Goal: Communication & Community: Answer question/provide support

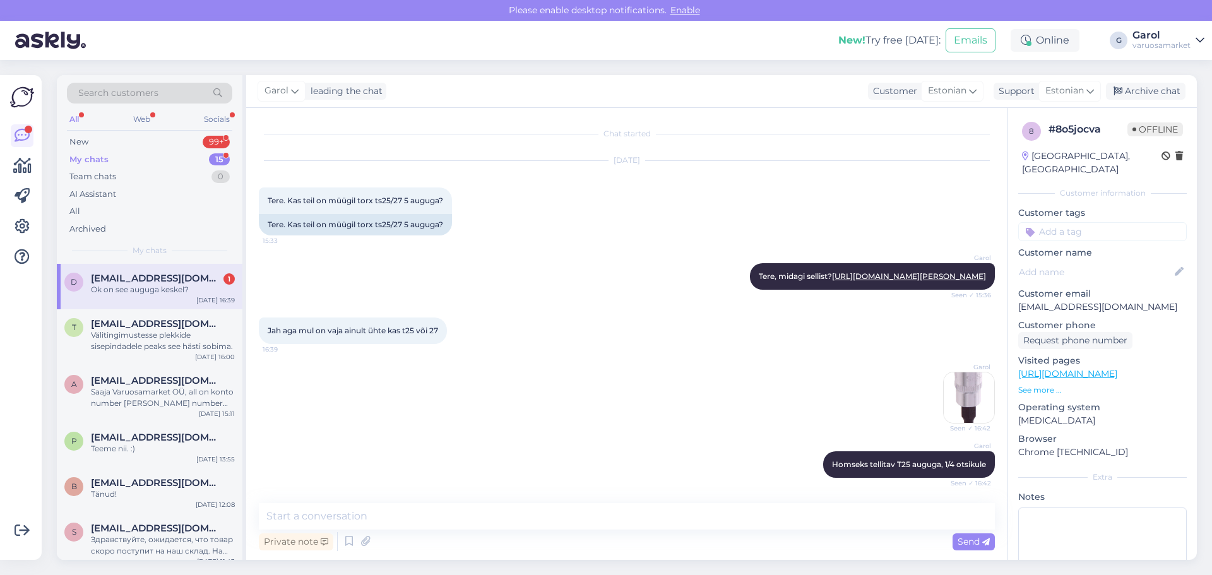
scroll to position [143, 0]
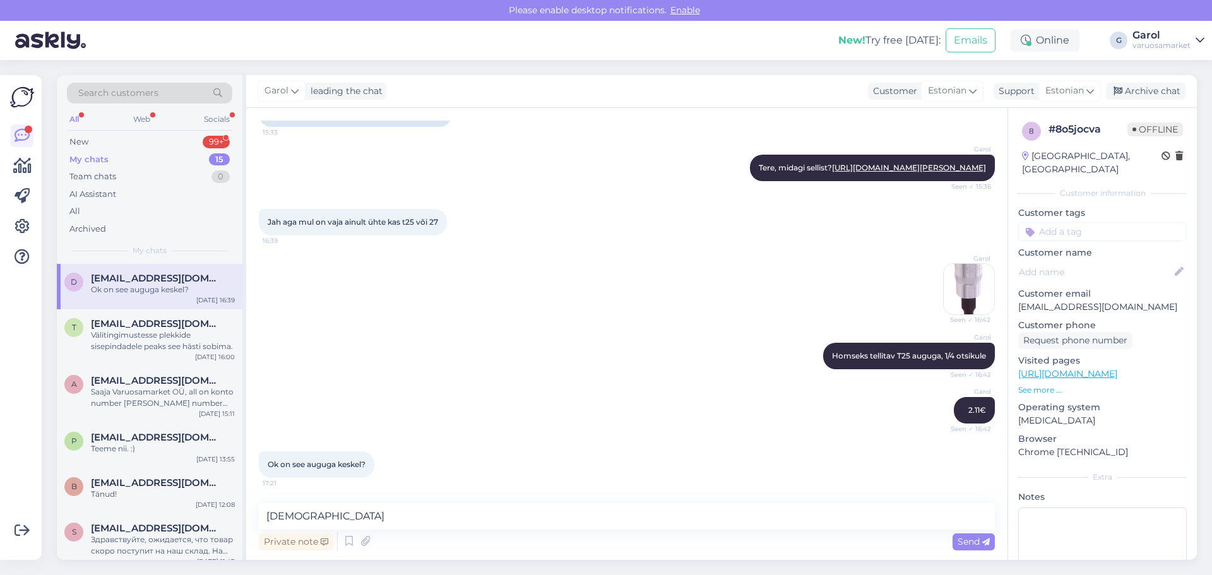
type textarea "Just"
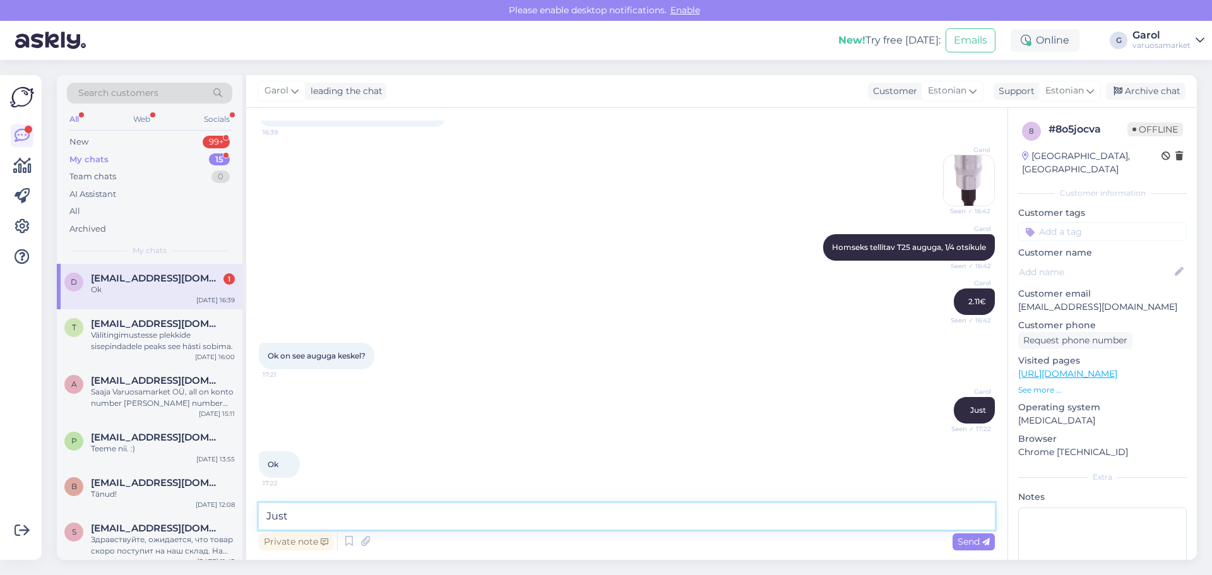
scroll to position [306, 0]
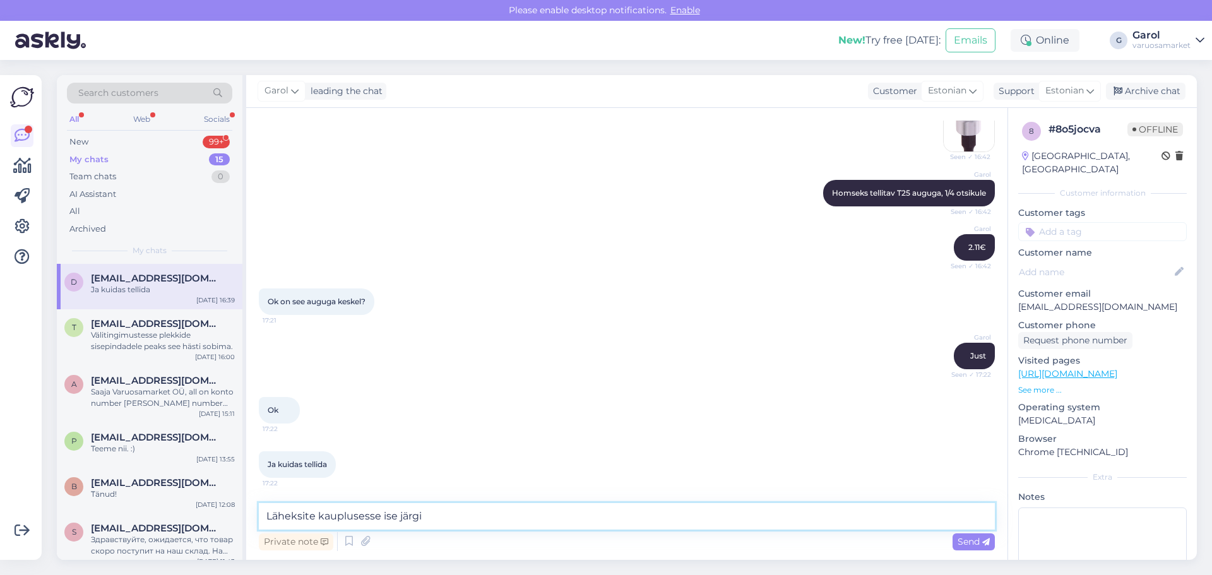
type textarea "Läheksite kauplusesse ise järgi?"
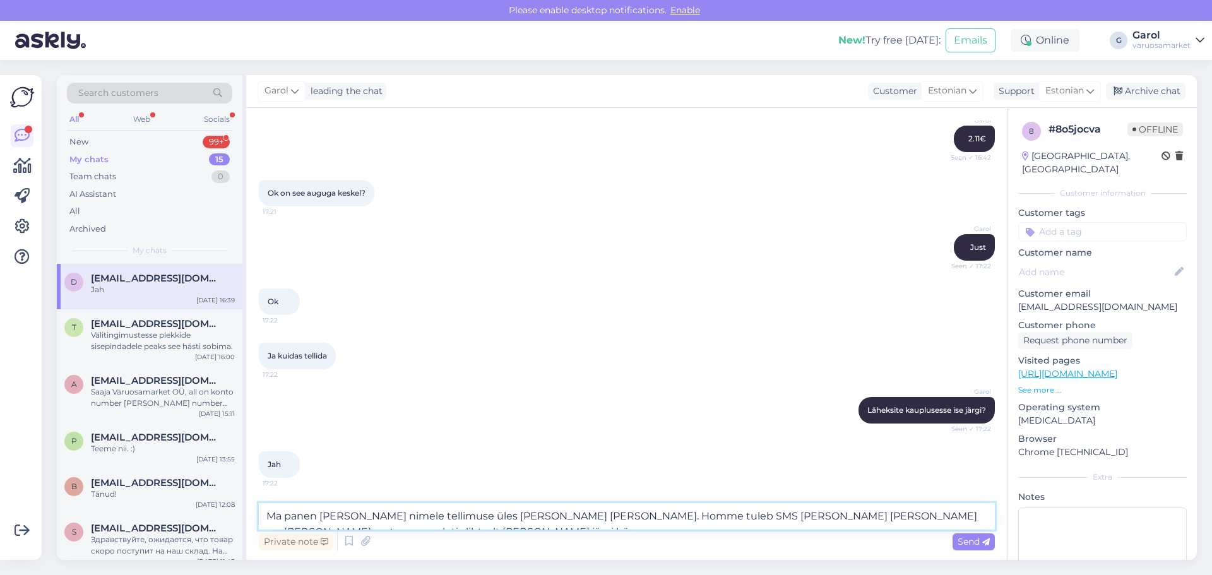
scroll to position [427, 0]
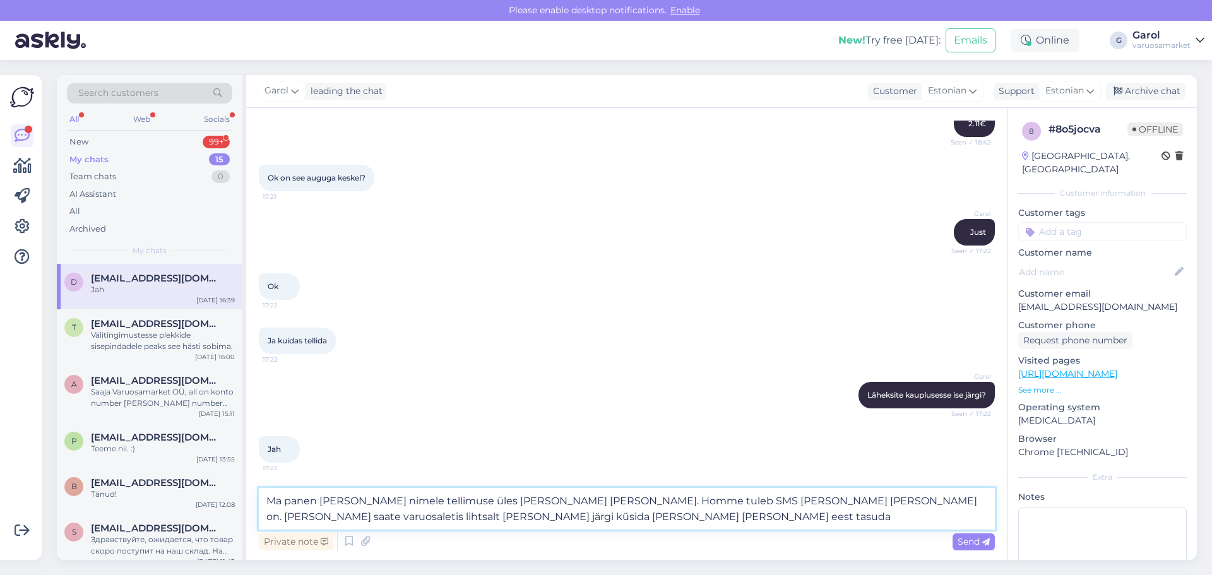
type textarea "Ma panen [PERSON_NAME] nimele tellimuse üles [PERSON_NAME] [PERSON_NAME]. Homme…"
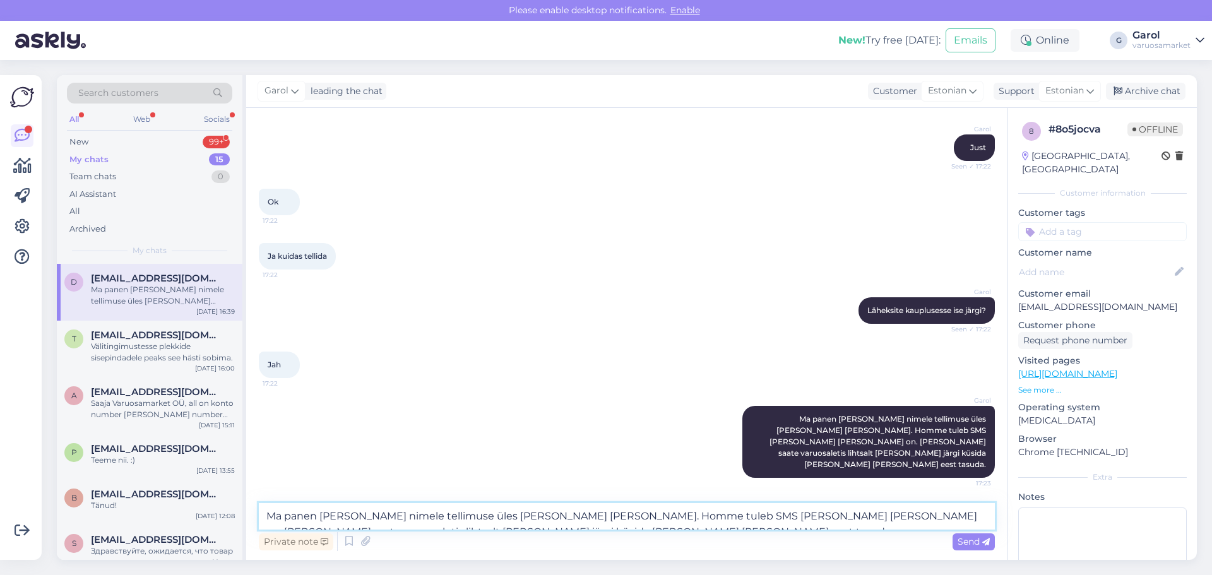
click at [555, 518] on textarea "Ma panen [PERSON_NAME] nimele tellimuse üles [PERSON_NAME] [PERSON_NAME]. Homme…" at bounding box center [627, 516] width 736 height 27
type textarea "Telefoni numbri saate äkki kirjutada siia. :)"
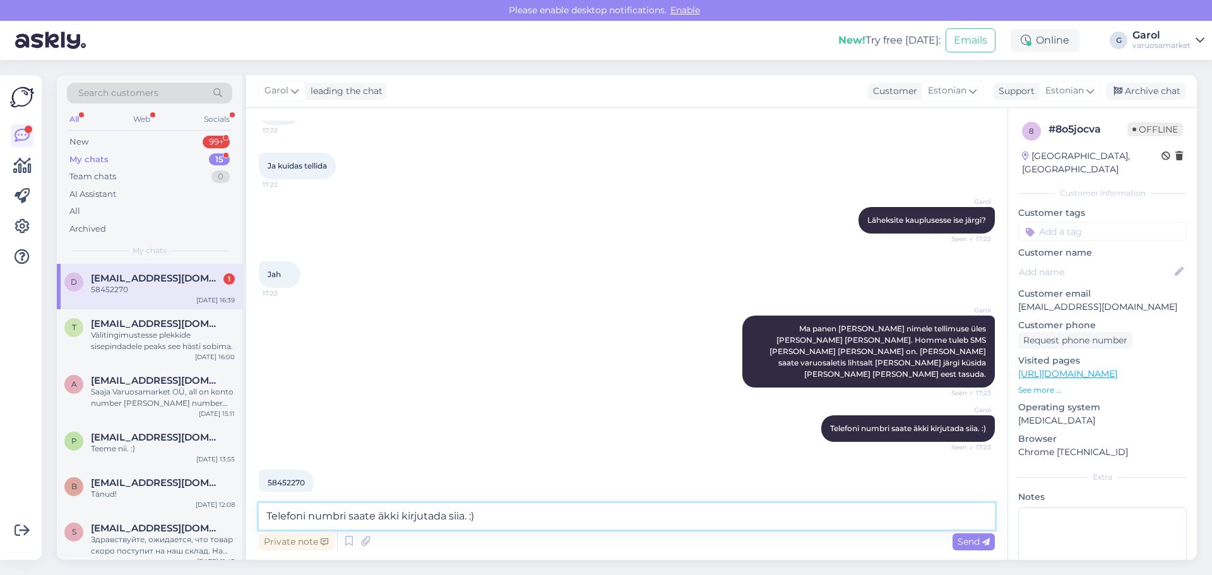
scroll to position [611, 0]
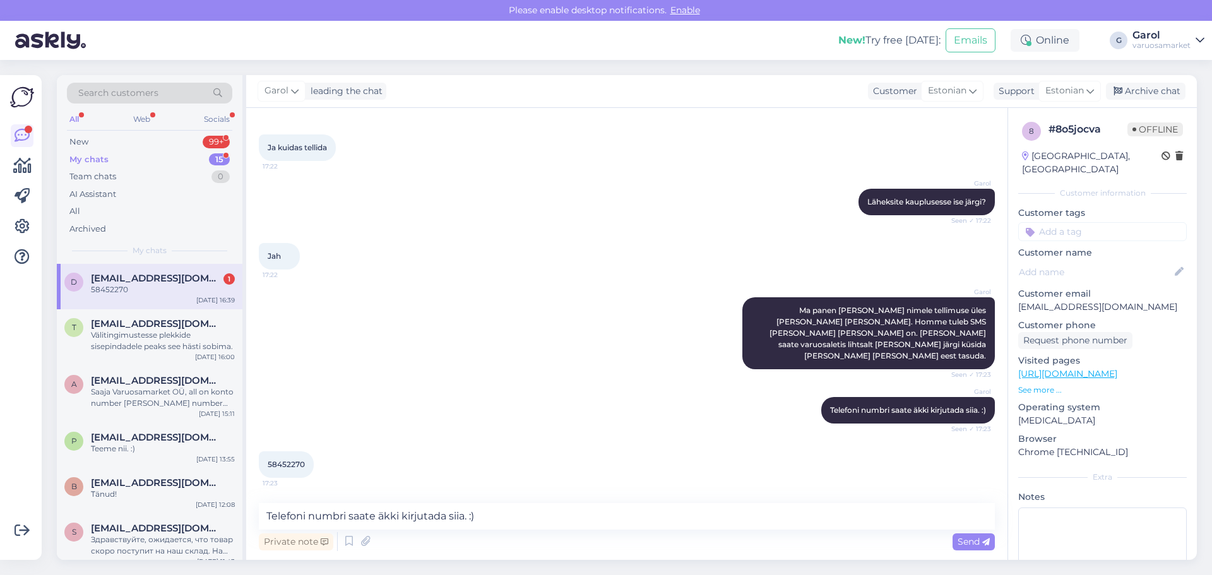
click at [289, 462] on span "58452270" at bounding box center [286, 464] width 37 height 9
copy div "58452270 17:23"
click at [383, 520] on textarea "Telefoni numbri saate äkki kirjutada siia. :)" at bounding box center [627, 516] width 736 height 27
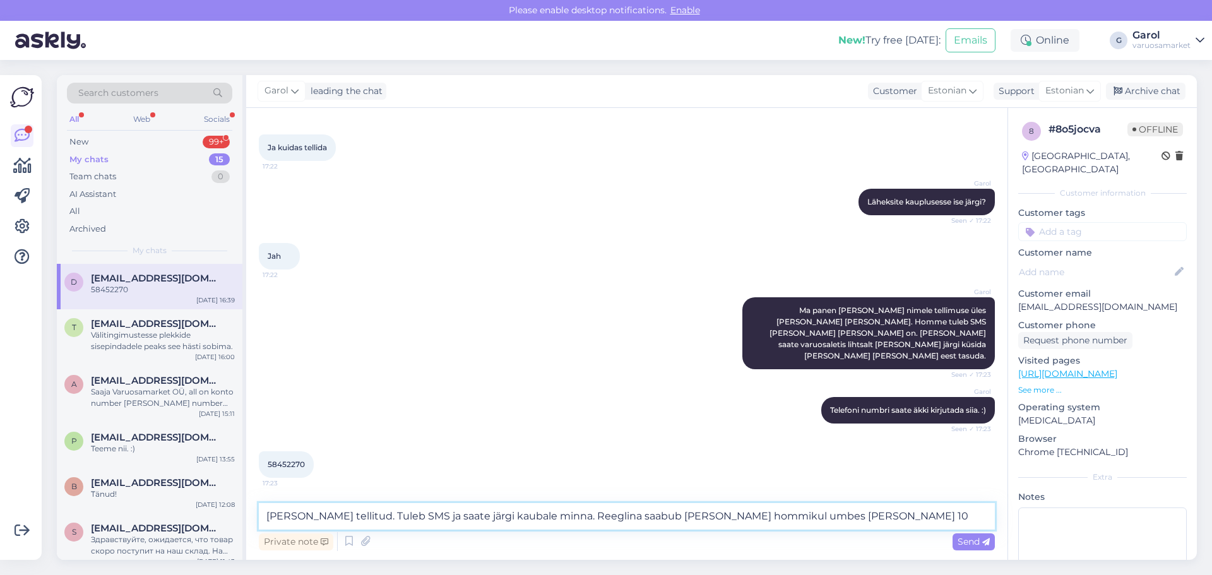
type textarea "[PERSON_NAME] tellitud. Tuleb SMS ja saate järgi kaubale minna. Reeglina saabub…"
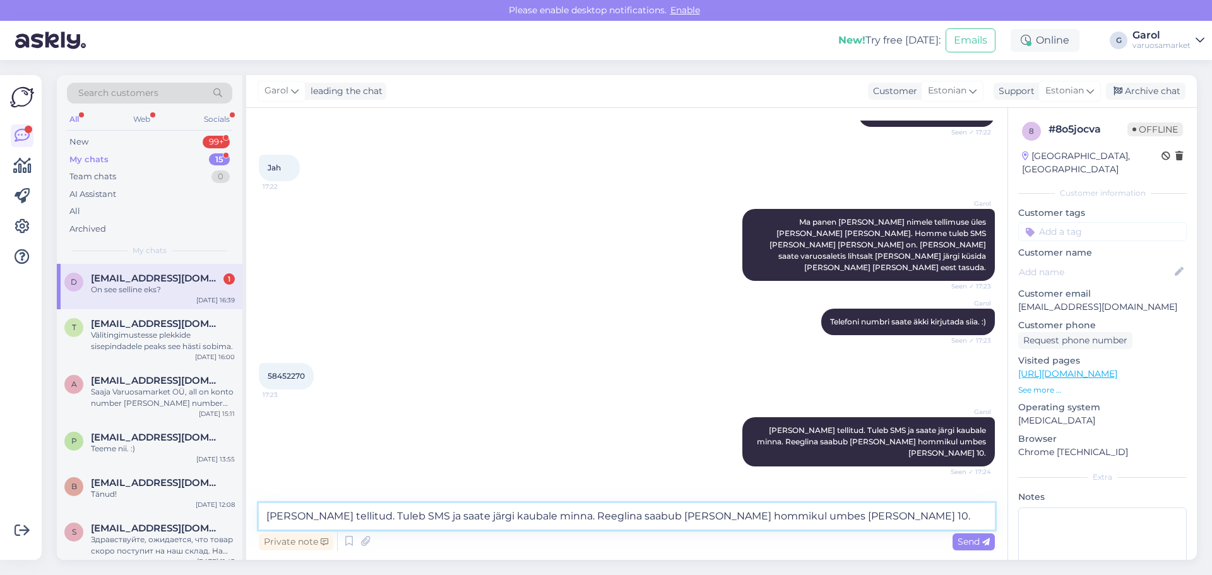
scroll to position [811, 0]
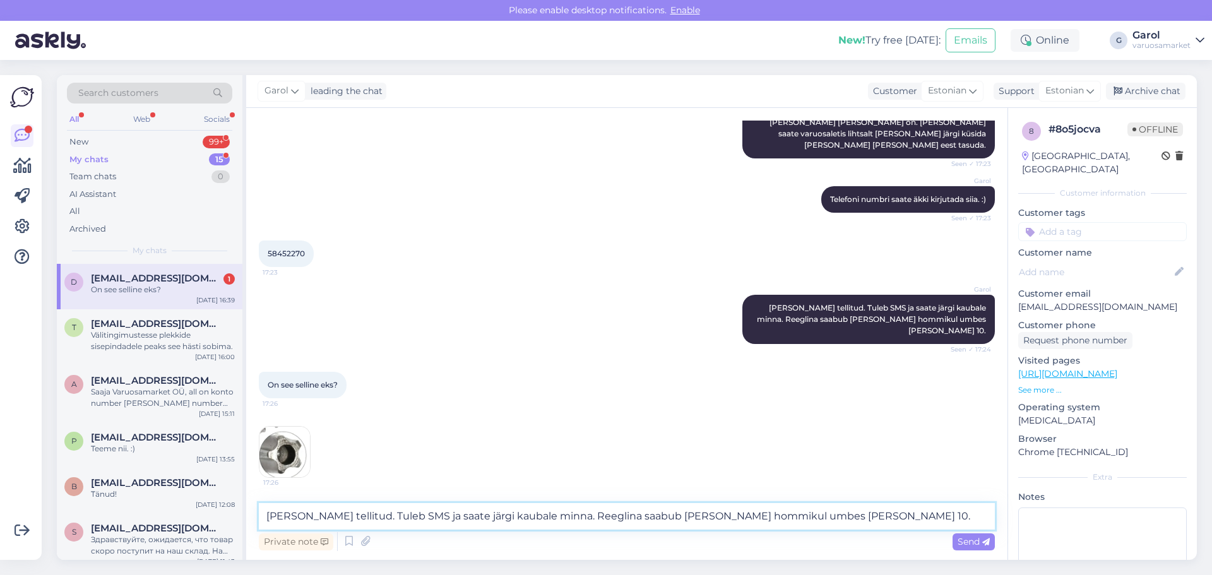
click at [360, 520] on textarea "[PERSON_NAME] tellitud. Tuleb SMS ja saate järgi kaubale minna. Reeglina saabub…" at bounding box center [627, 516] width 736 height 27
type textarea "Just"
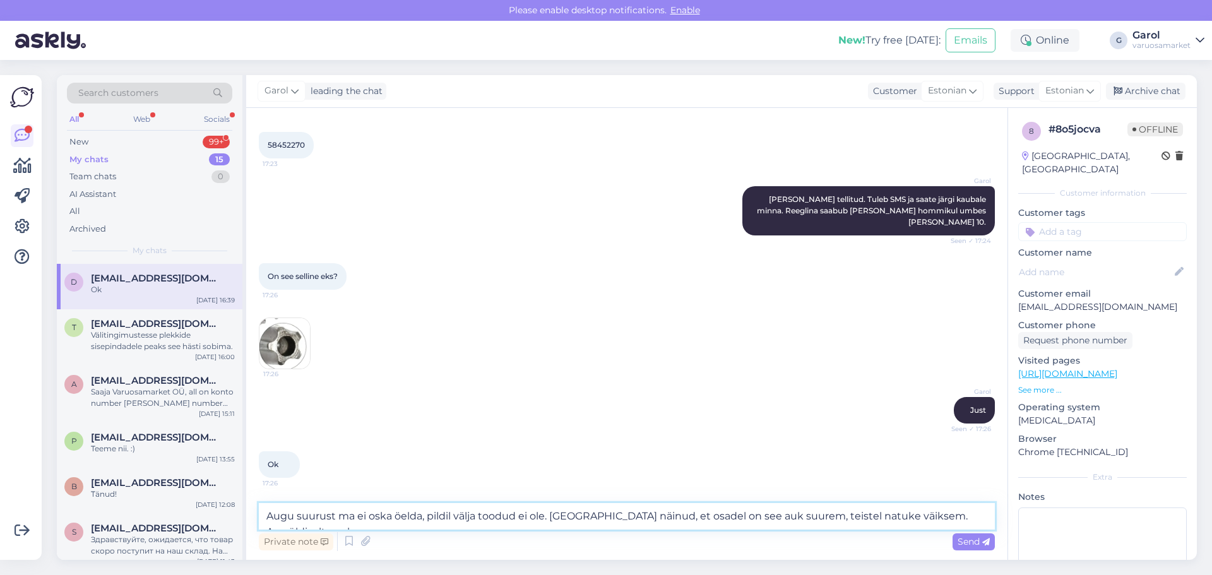
scroll to position [932, 0]
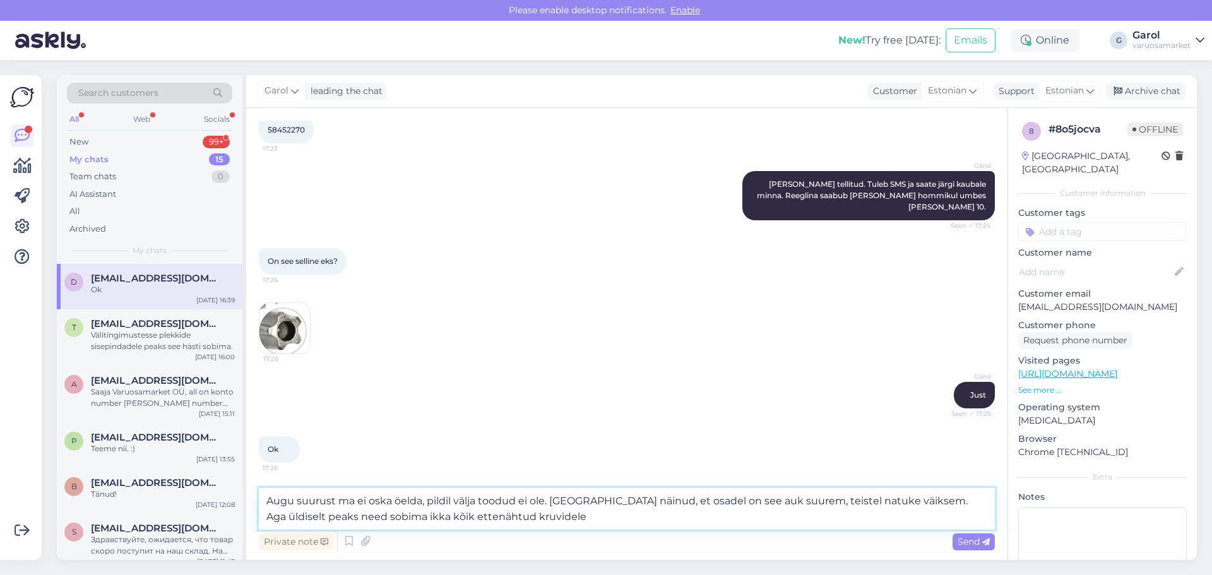
type textarea "Augu suurust ma ei oska öelda, pildil välja toodud ei ole. [GEOGRAPHIC_DATA] nä…"
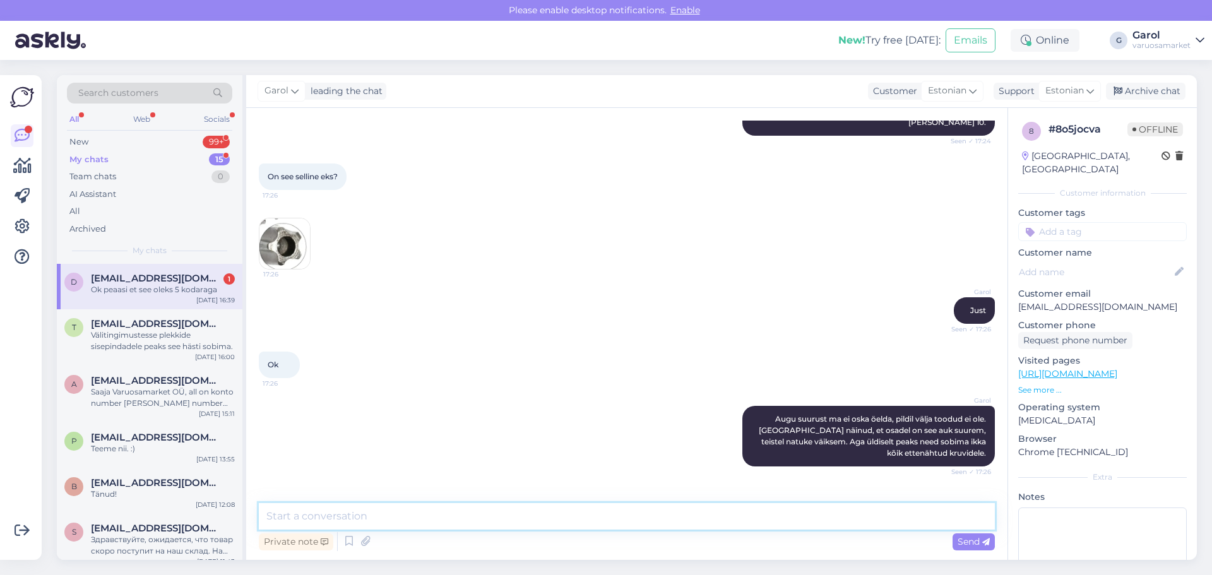
scroll to position [1062, 0]
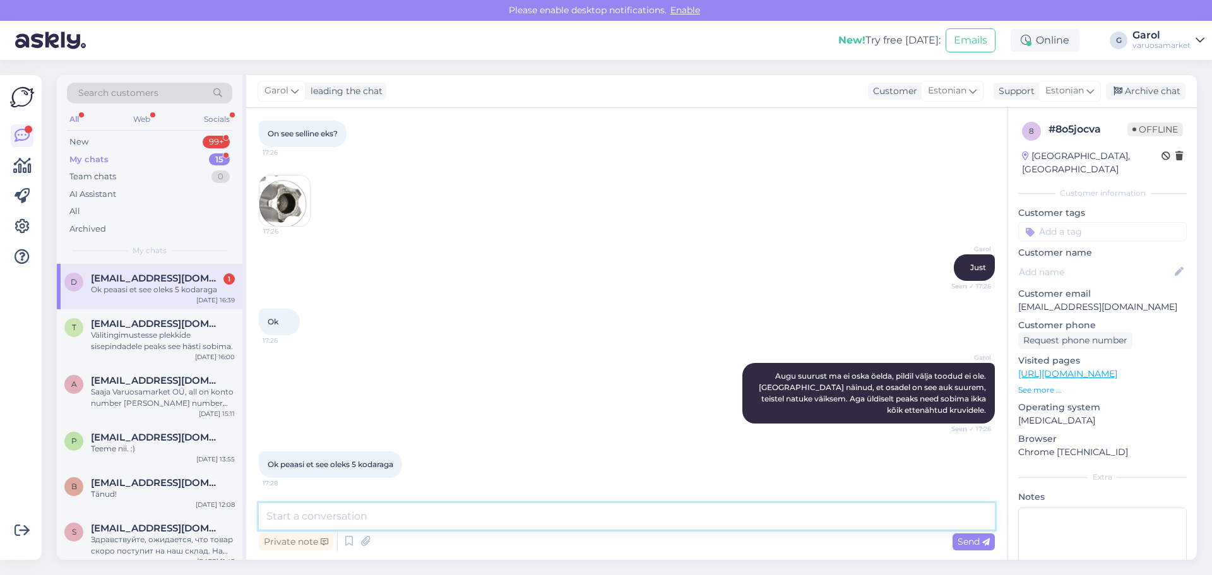
click at [419, 509] on textarea at bounding box center [627, 516] width 736 height 27
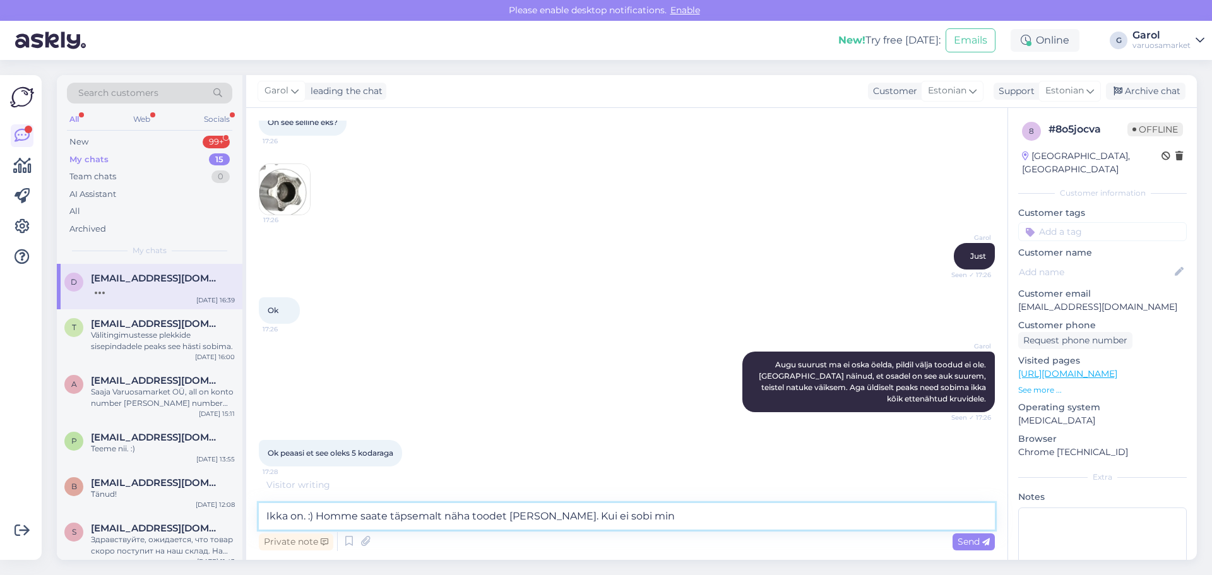
scroll to position [1075, 0]
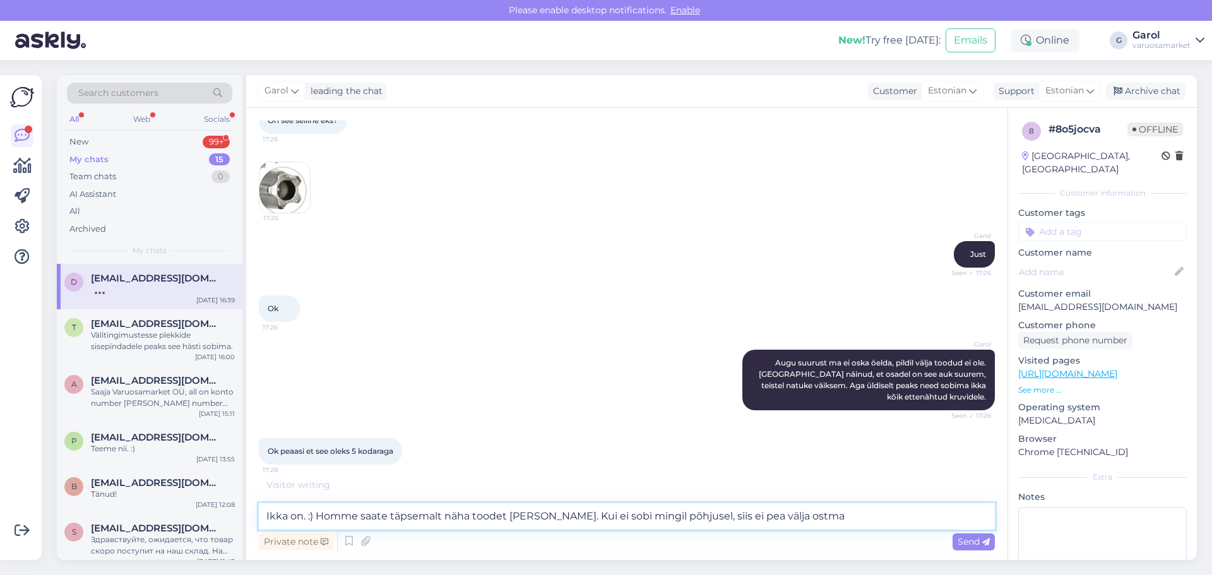
type textarea "Ikka on. :) Homme saate täpsemalt näha toodet [PERSON_NAME]. Kui ei sobi mingil…"
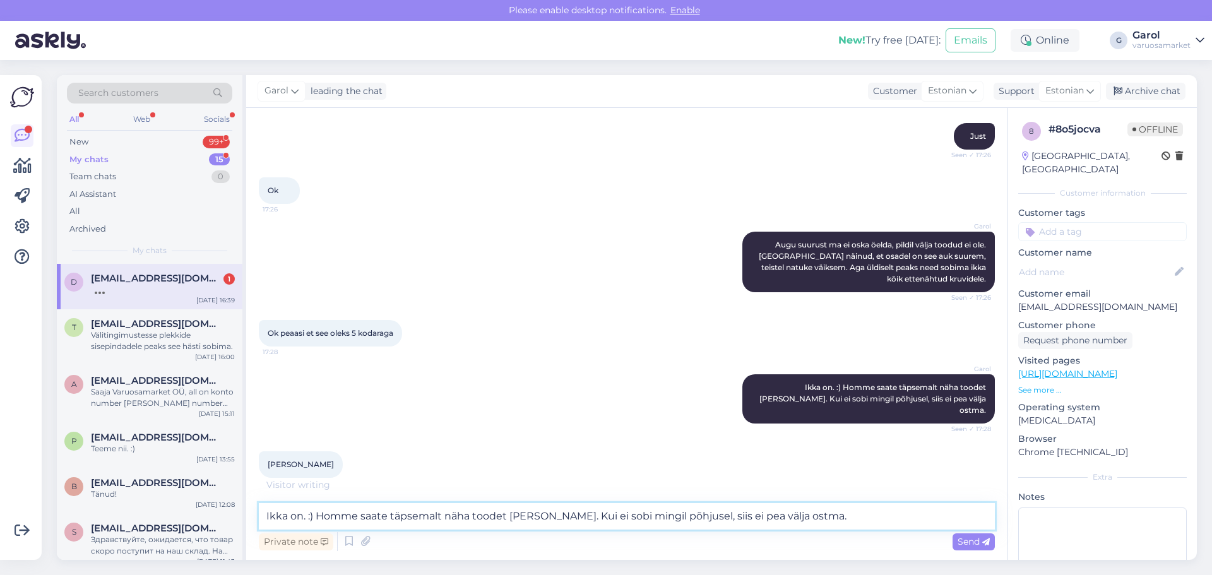
scroll to position [1195, 0]
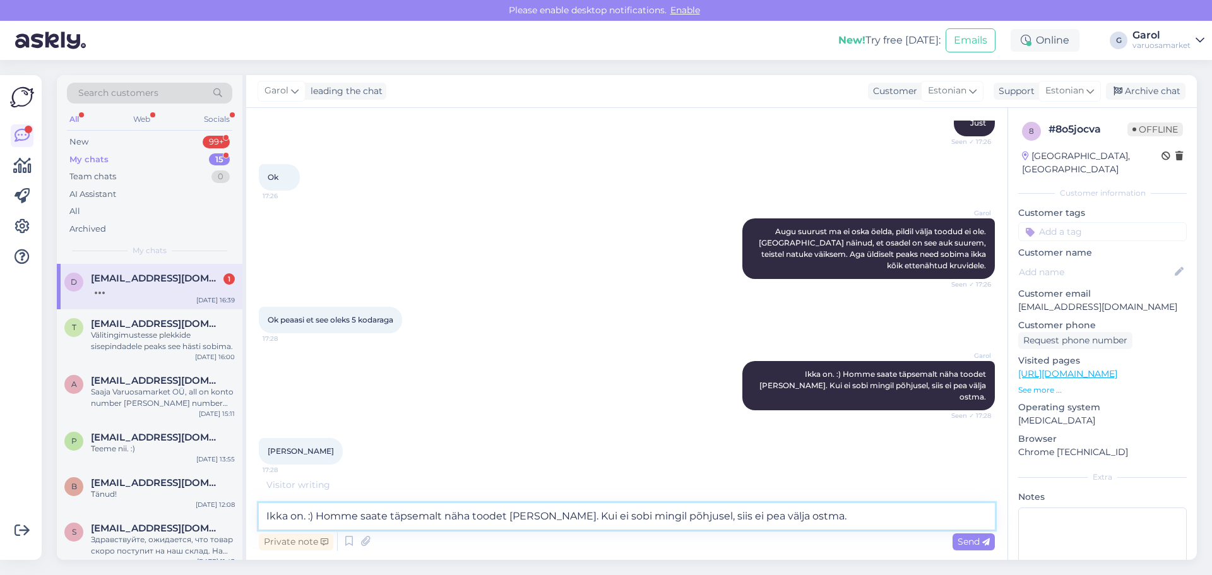
click at [382, 521] on textarea "Ikka on. :) Homme saate täpsemalt näha toodet [PERSON_NAME]. Kui ei sobi mingil…" at bounding box center [627, 516] width 736 height 27
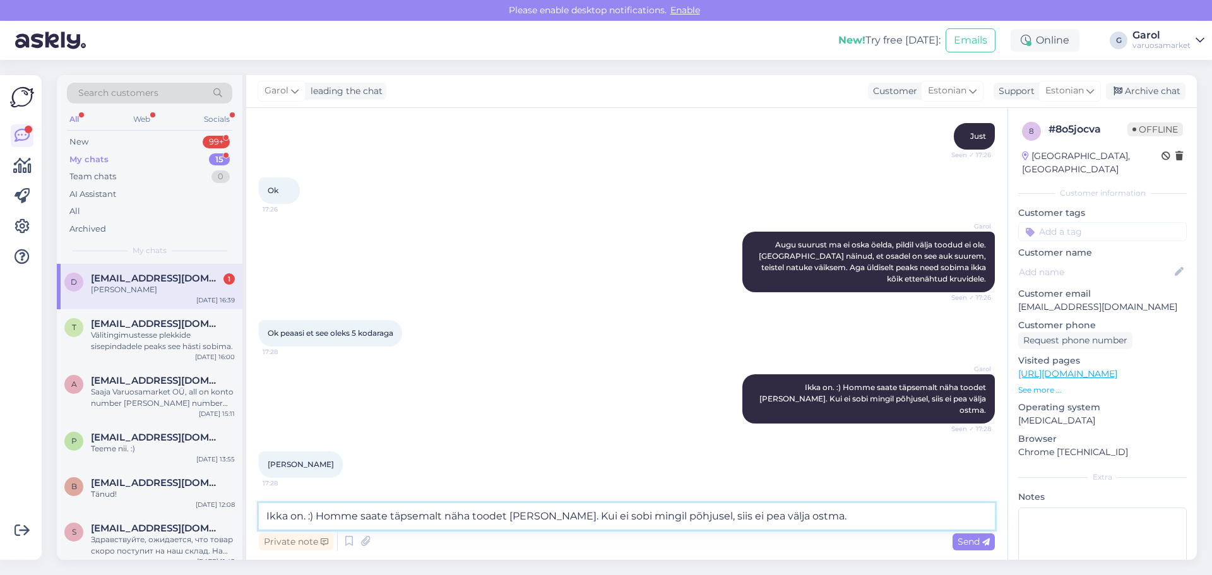
click at [409, 512] on textarea "Ikka on. :) Homme saate täpsemalt näha toodet [PERSON_NAME]. Kui ei sobi mingil…" at bounding box center [627, 516] width 736 height 27
click at [172, 139] on div "New 99+" at bounding box center [149, 142] width 165 height 18
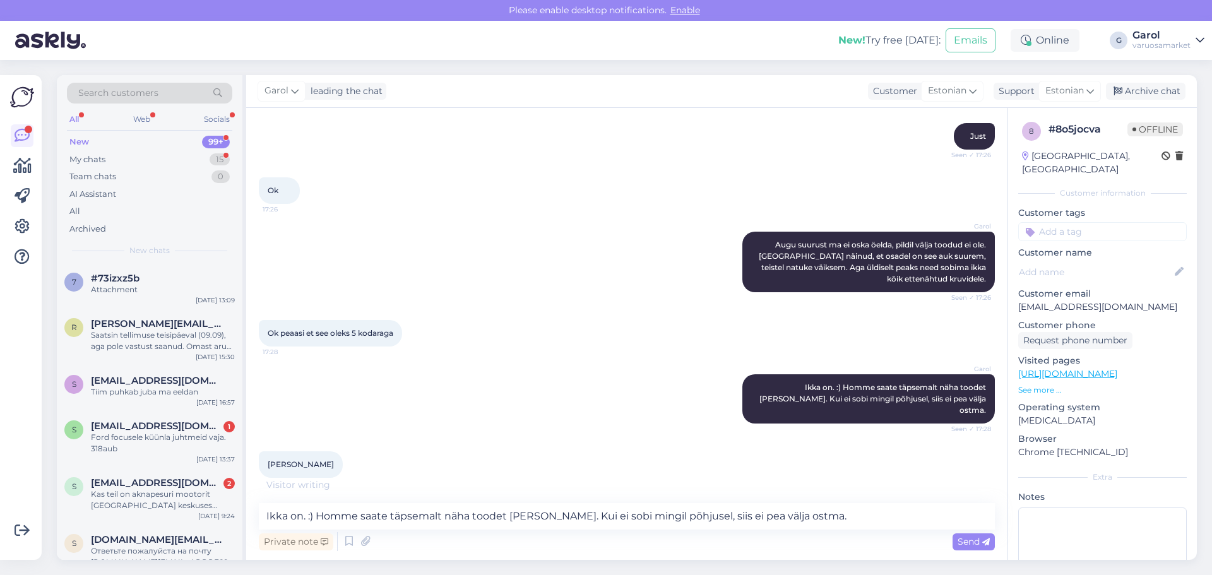
scroll to position [1195, 0]
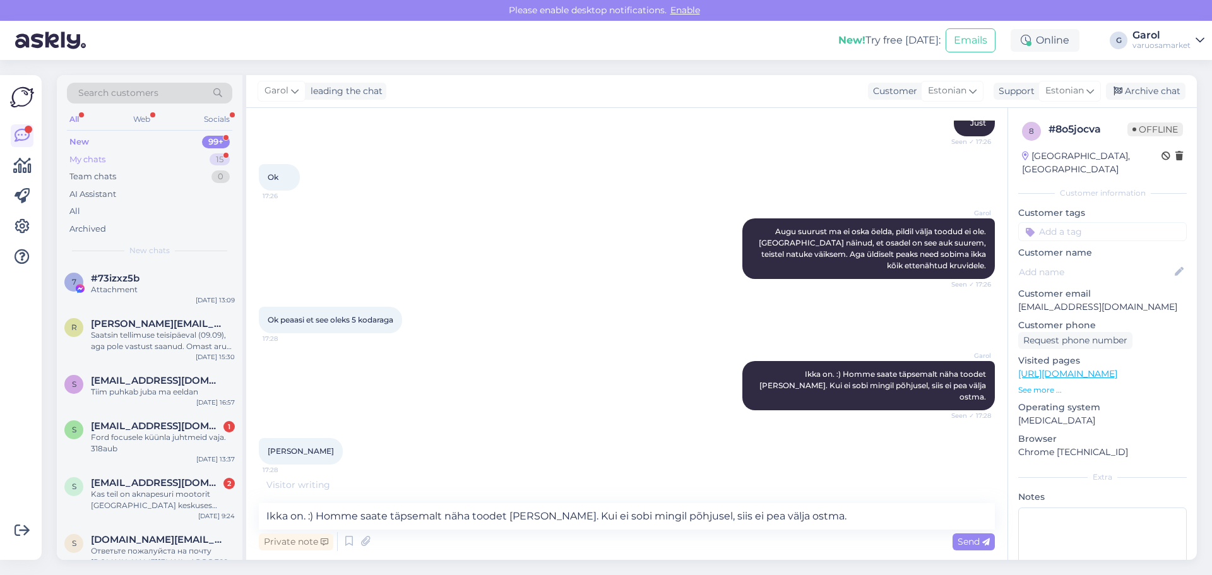
click at [167, 162] on div "My chats 15" at bounding box center [149, 160] width 165 height 18
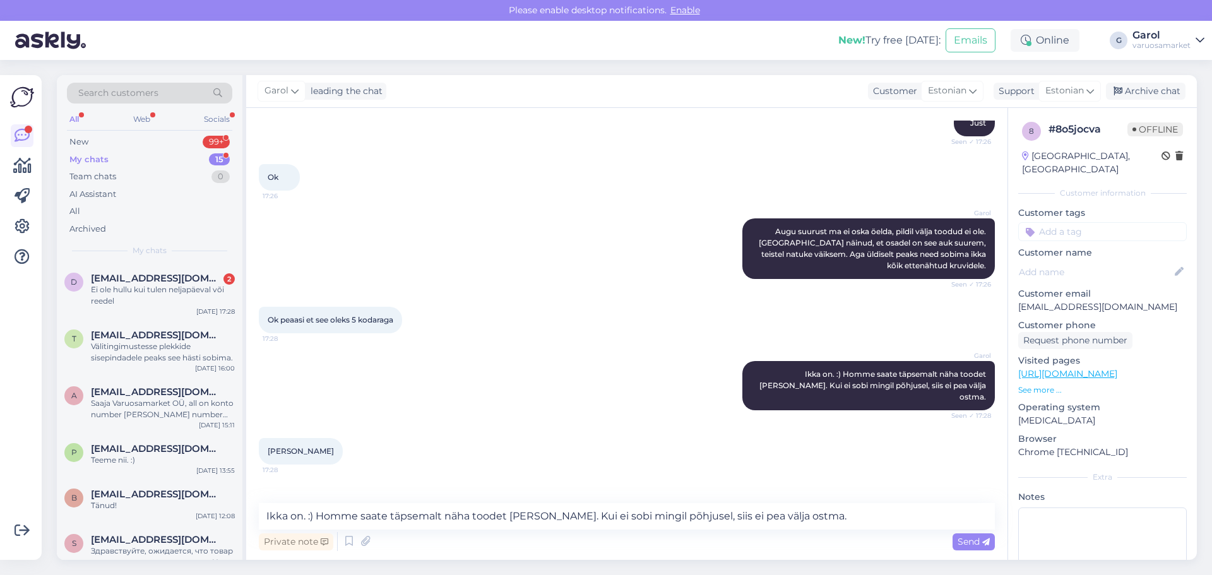
scroll to position [1236, 0]
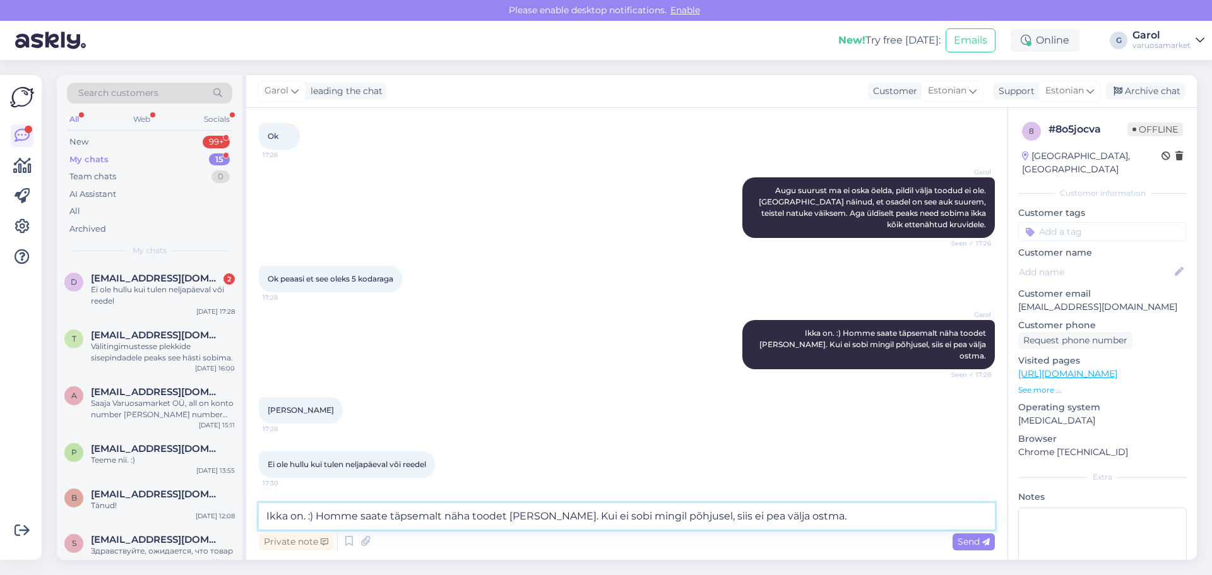
click at [422, 523] on textarea "Ikka on. :) Homme saate täpsemalt näha toodet [PERSON_NAME]. Kui ei sobi mingil…" at bounding box center [627, 516] width 736 height 27
type textarea "Tulge millal endal mugavam on. Toode on broneeritud ja tellimusriiulis ootel se…"
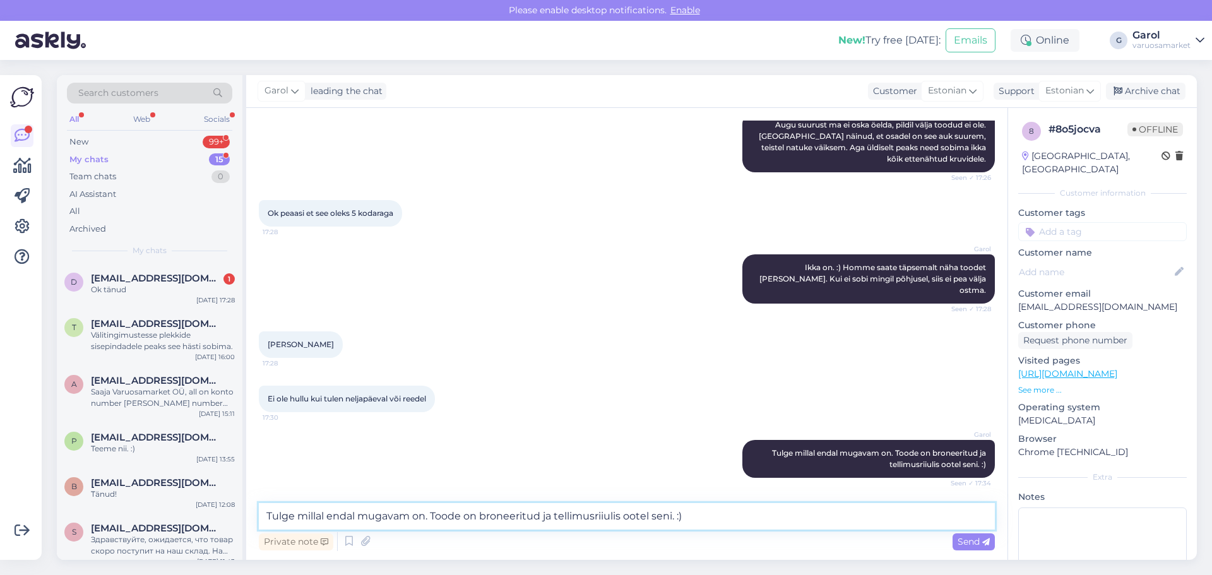
scroll to position [1356, 0]
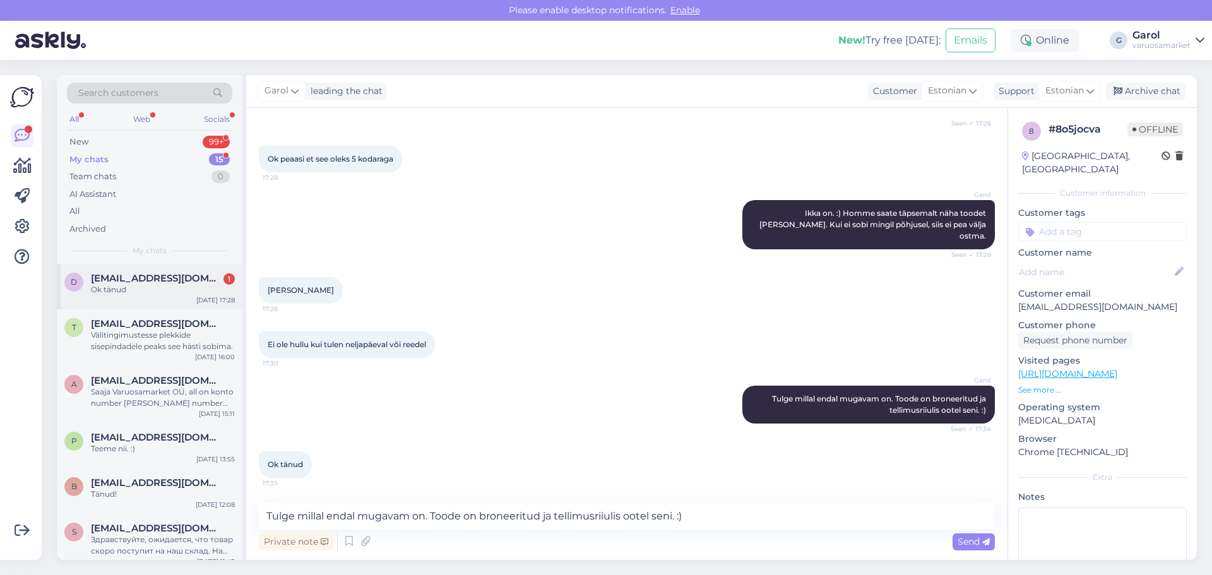
click at [177, 280] on span "[EMAIL_ADDRESS][DOMAIN_NAME]" at bounding box center [156, 278] width 131 height 11
